Goal: Check status: Check status

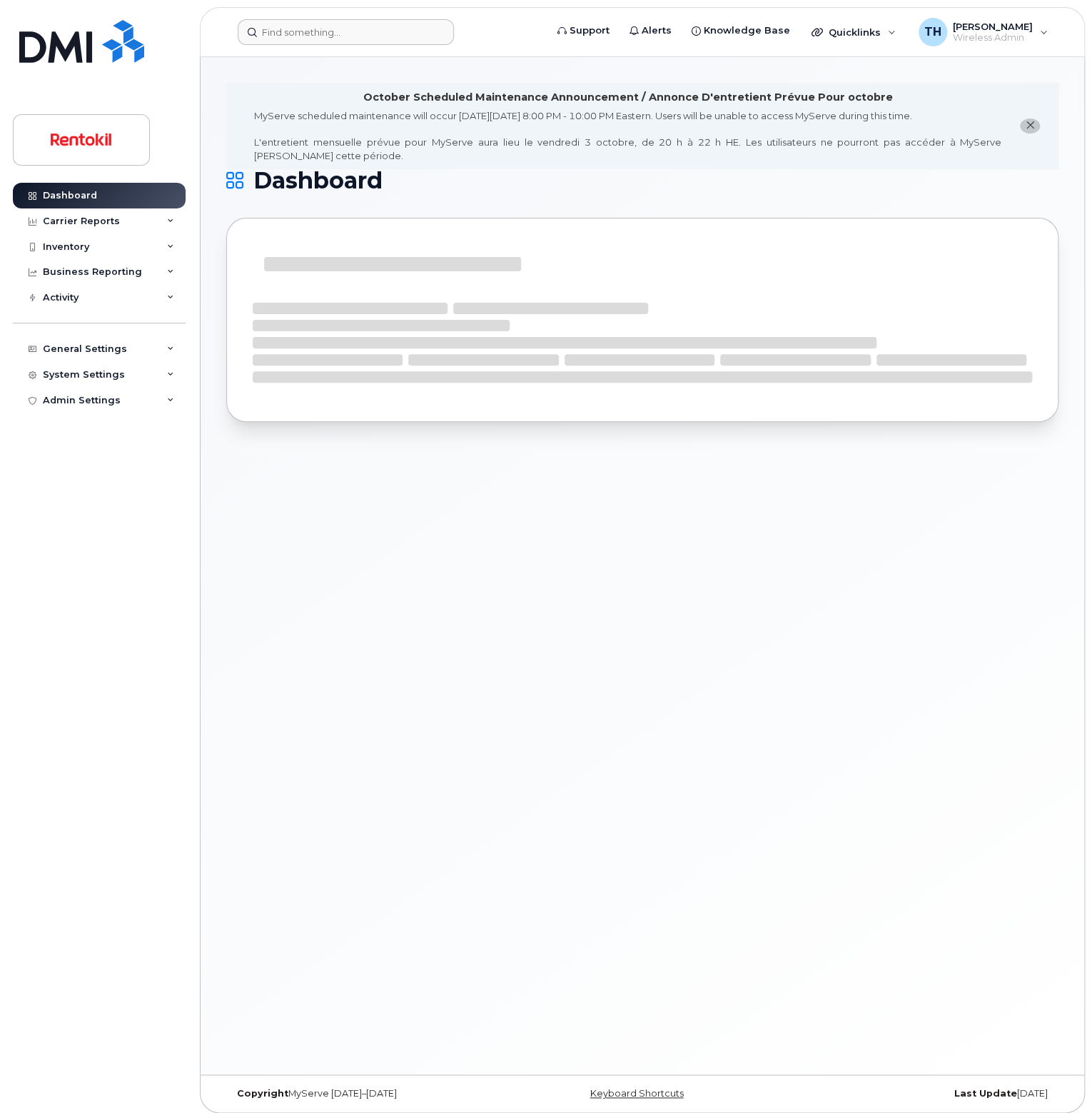
drag, startPoint x: 318, startPoint y: 5, endPoint x: 310, endPoint y: 29, distance: 25.3
click at [316, 7] on div "Support Alerts Knowledge Base Quicklinks Suspend / Cancel Device Change SIM Car…" at bounding box center [642, 31] width 885 height 50
click at [310, 29] on input at bounding box center [346, 31] width 217 height 25
paste input "5732295588"
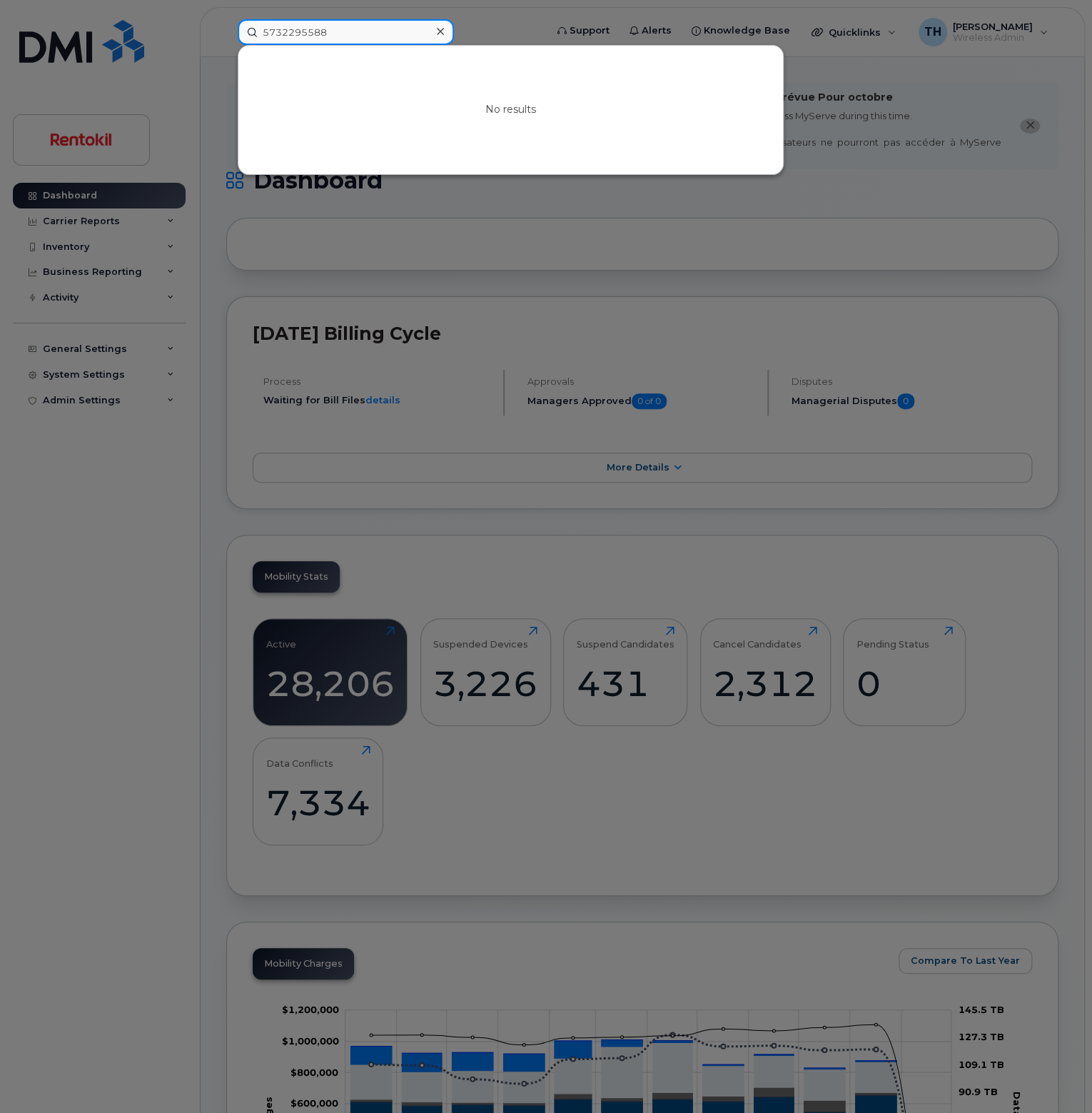
click at [301, 38] on input "5732295588" at bounding box center [346, 31] width 217 height 25
paste input "57"
type input "5572295588"
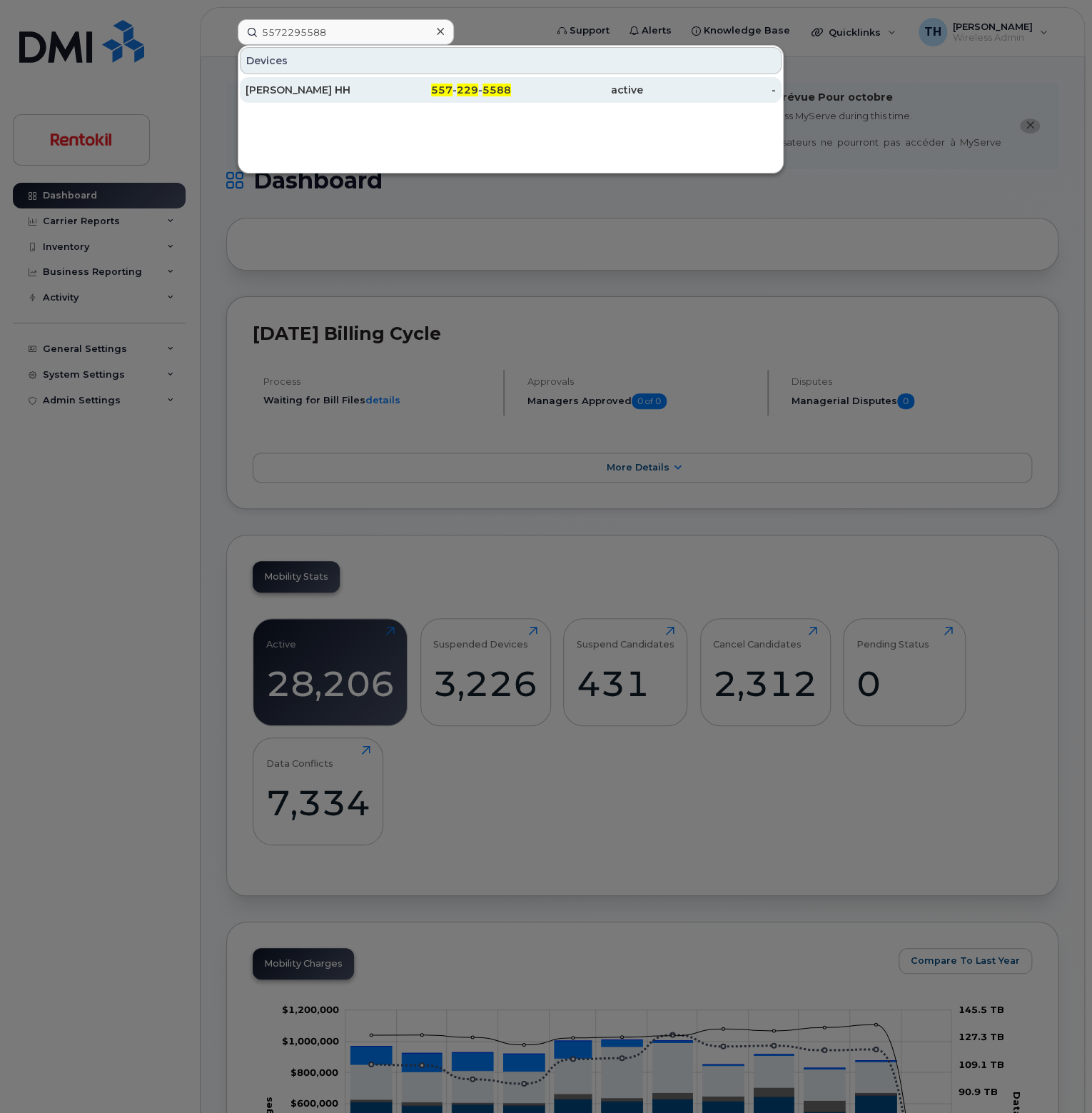
click at [419, 84] on div "557 - 229 - 5588" at bounding box center [444, 90] width 133 height 15
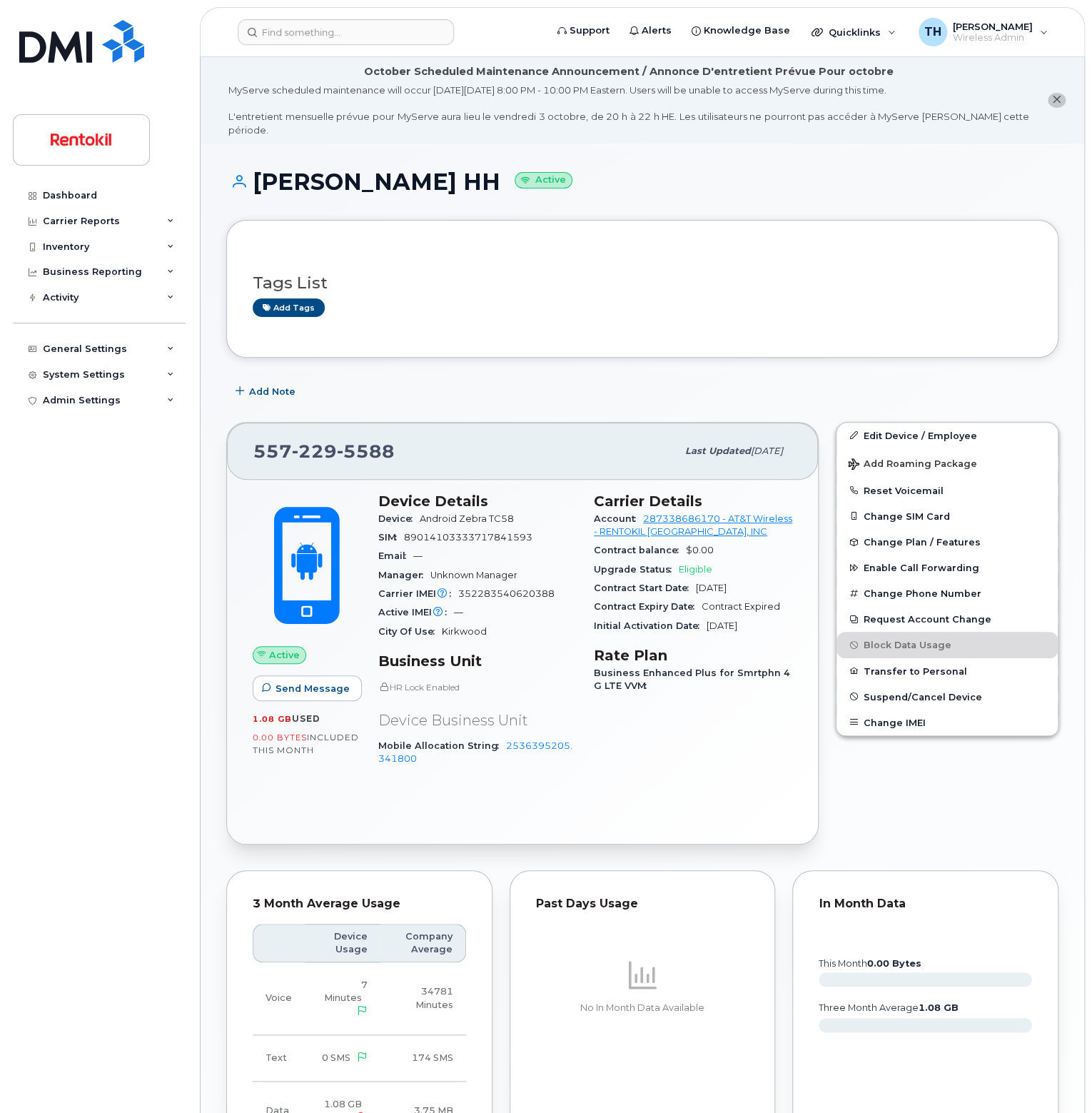
click at [509, 532] on span "89014103333717841593" at bounding box center [468, 537] width 128 height 11
